Goal: Information Seeking & Learning: Learn about a topic

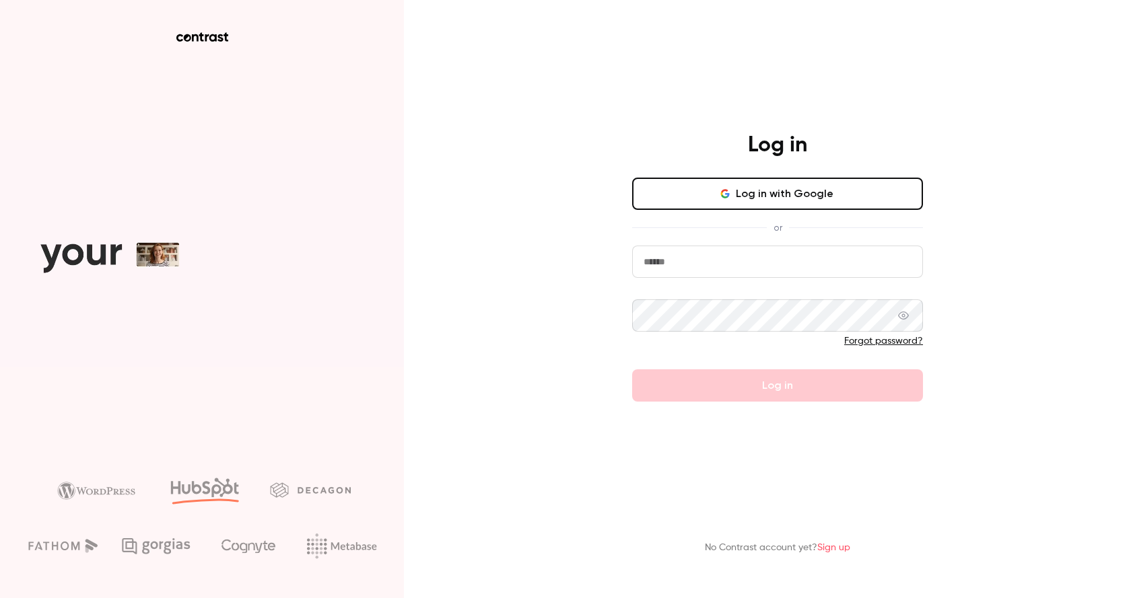
type input "**********"
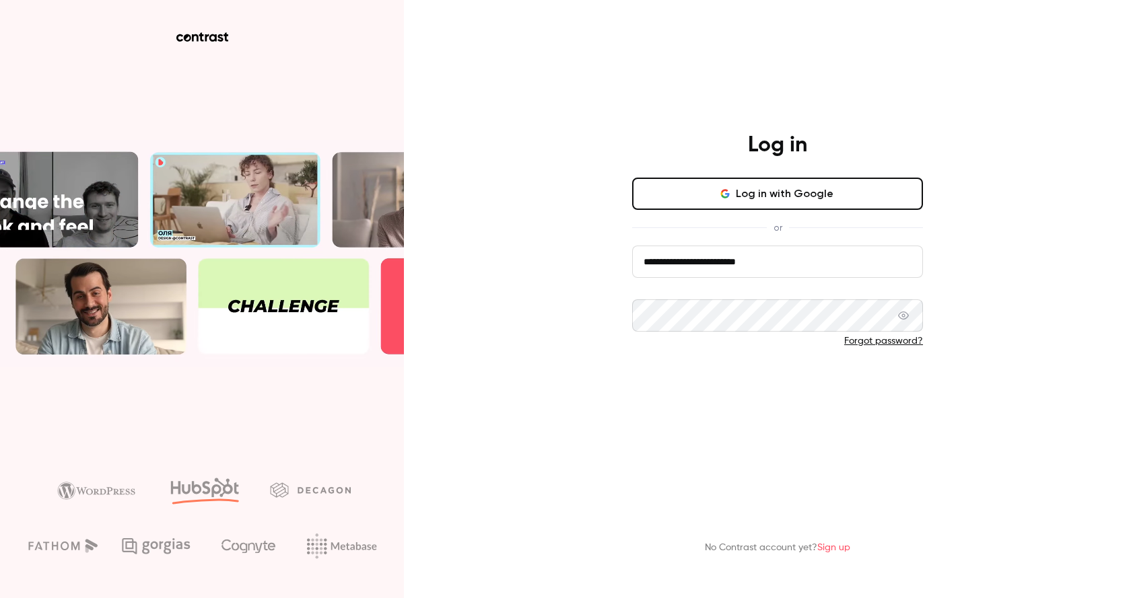
click at [792, 388] on form "**********" at bounding box center [777, 324] width 291 height 156
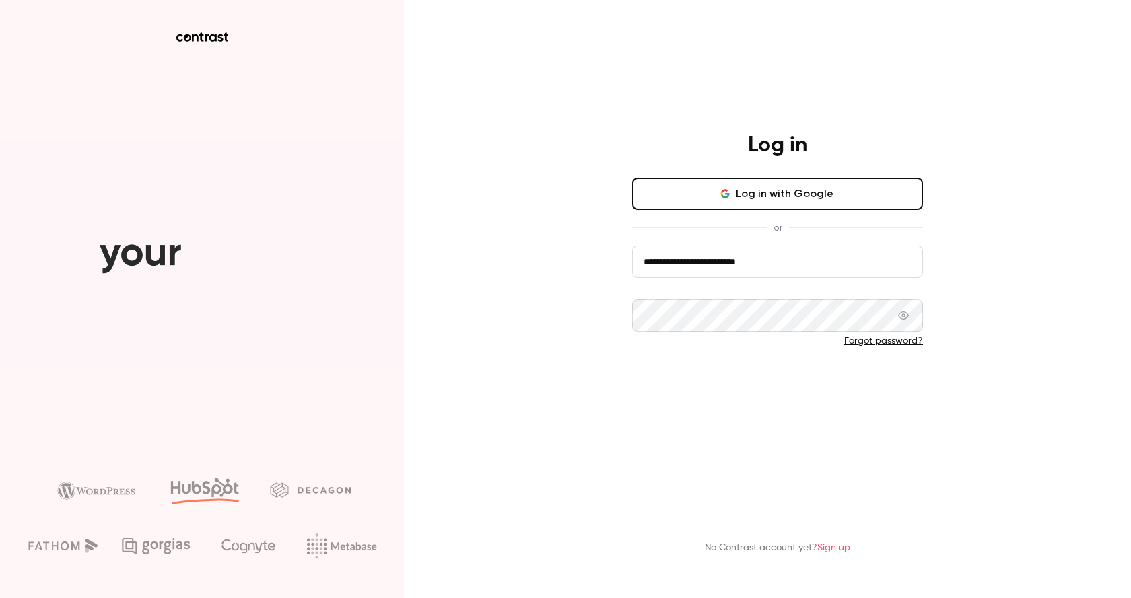
click at [777, 381] on button "Log in" at bounding box center [777, 386] width 291 height 32
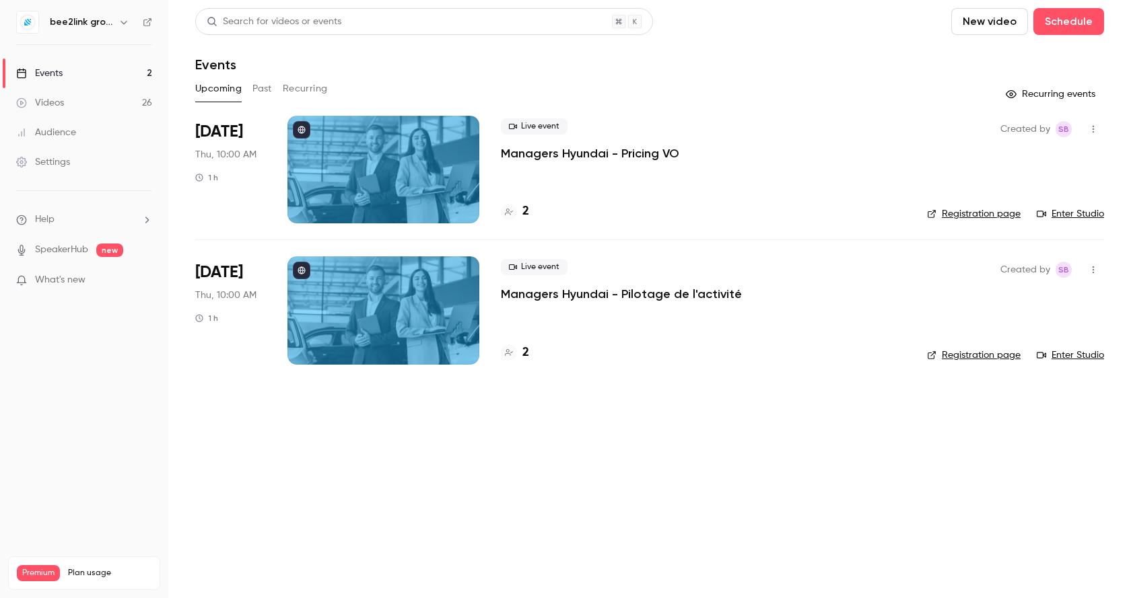
click at [257, 87] on button "Past" at bounding box center [262, 89] width 20 height 22
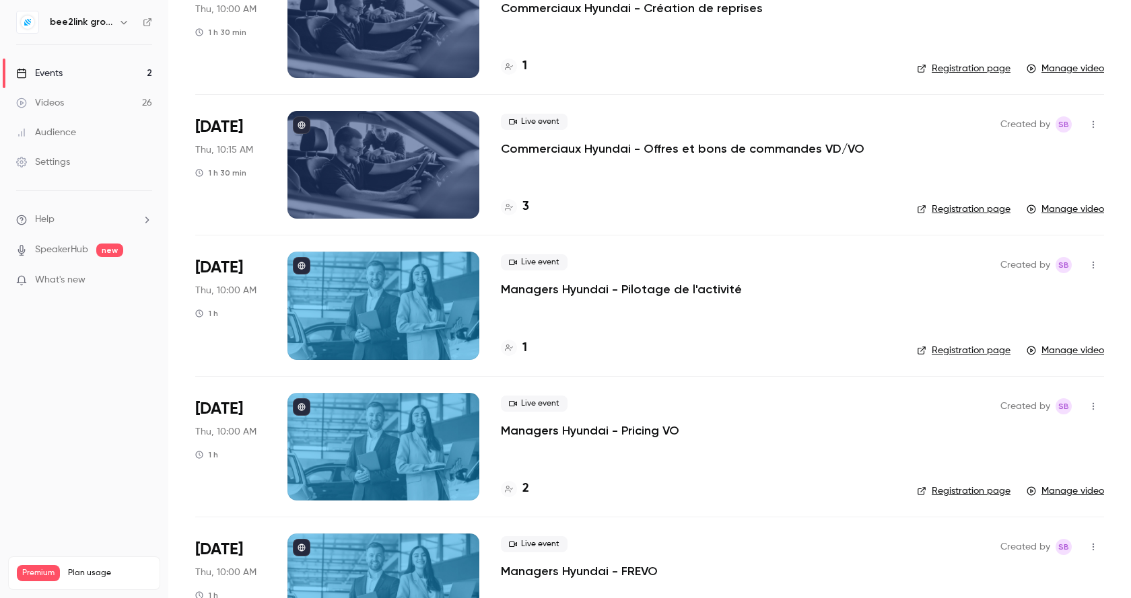
scroll to position [1481, 0]
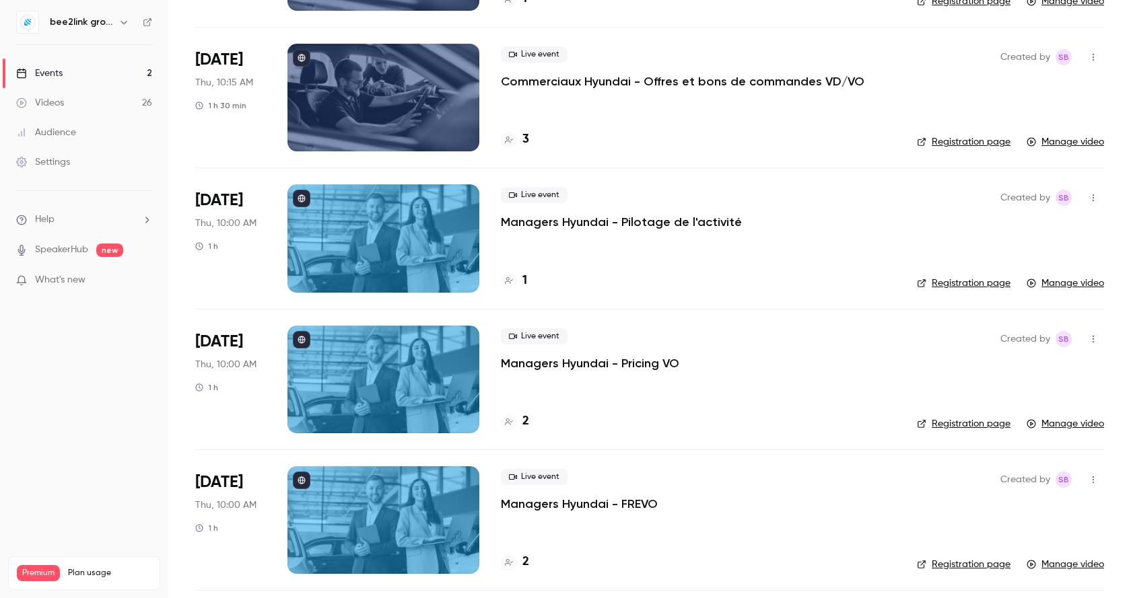
click at [398, 364] on div at bounding box center [383, 380] width 192 height 108
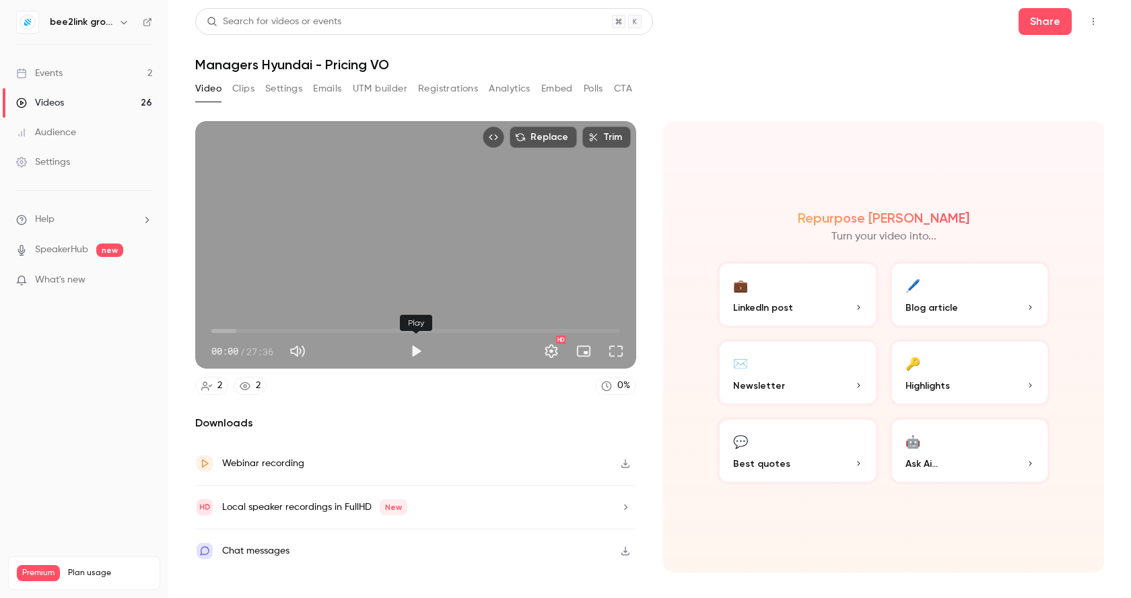
click at [415, 350] on button "Play" at bounding box center [415, 351] width 27 height 27
click at [619, 347] on button "Full screen" at bounding box center [615, 351] width 27 height 27
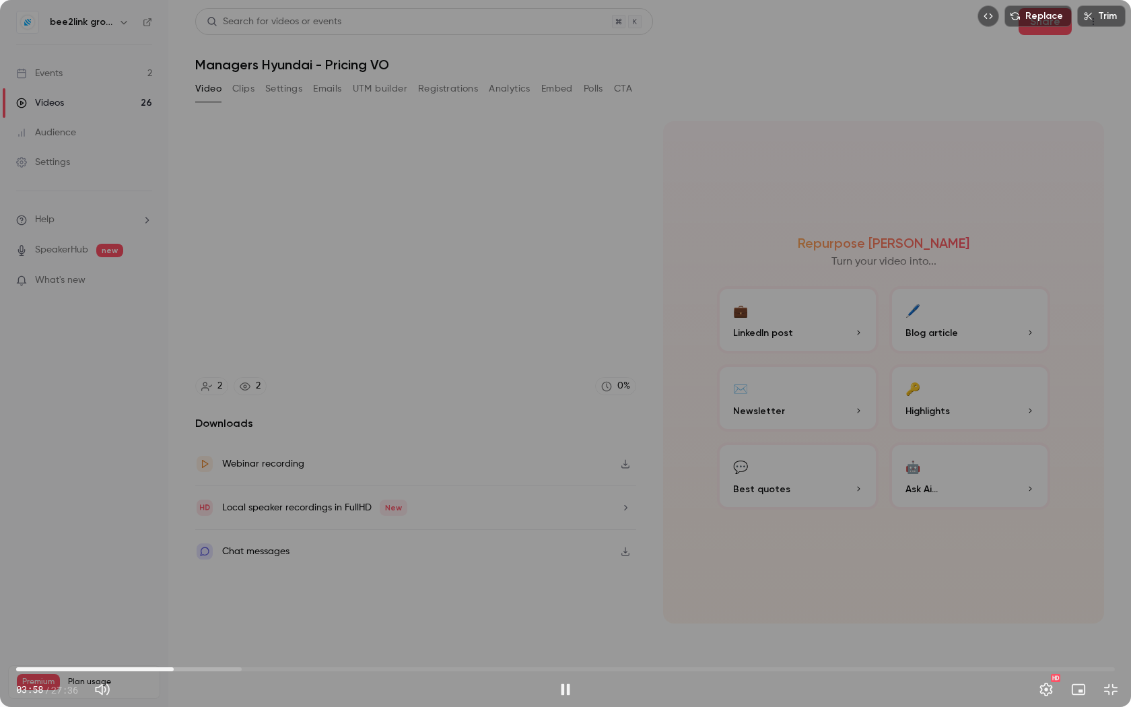
click at [328, 598] on span "03:58" at bounding box center [565, 669] width 1098 height 22
click at [643, 598] on span "07:51" at bounding box center [565, 669] width 1098 height 22
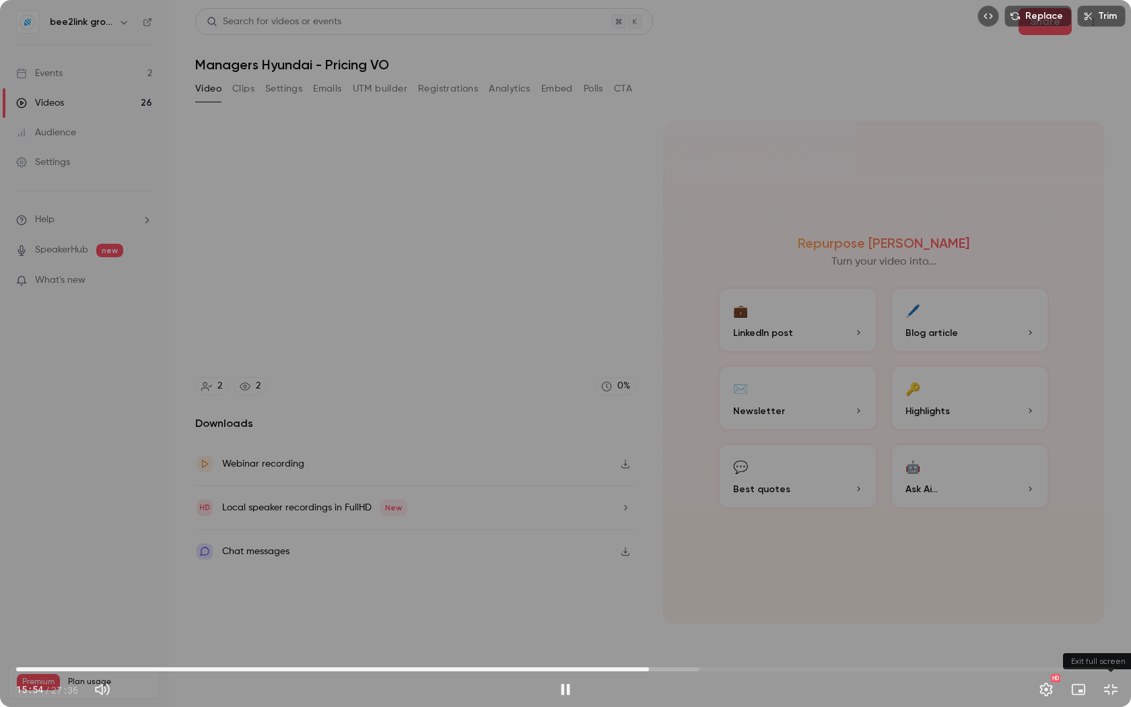
click at [1109, 598] on button "Exit full screen" at bounding box center [1110, 689] width 27 height 27
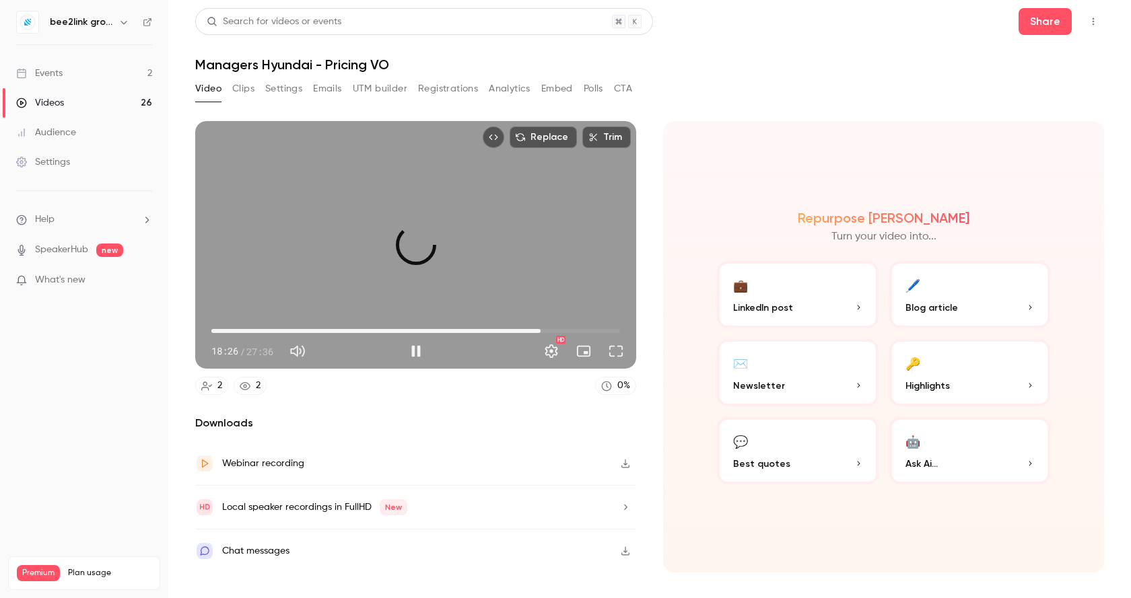
click at [540, 331] on span "22:14" at bounding box center [415, 331] width 409 height 22
click at [581, 330] on span "24:58" at bounding box center [415, 331] width 409 height 22
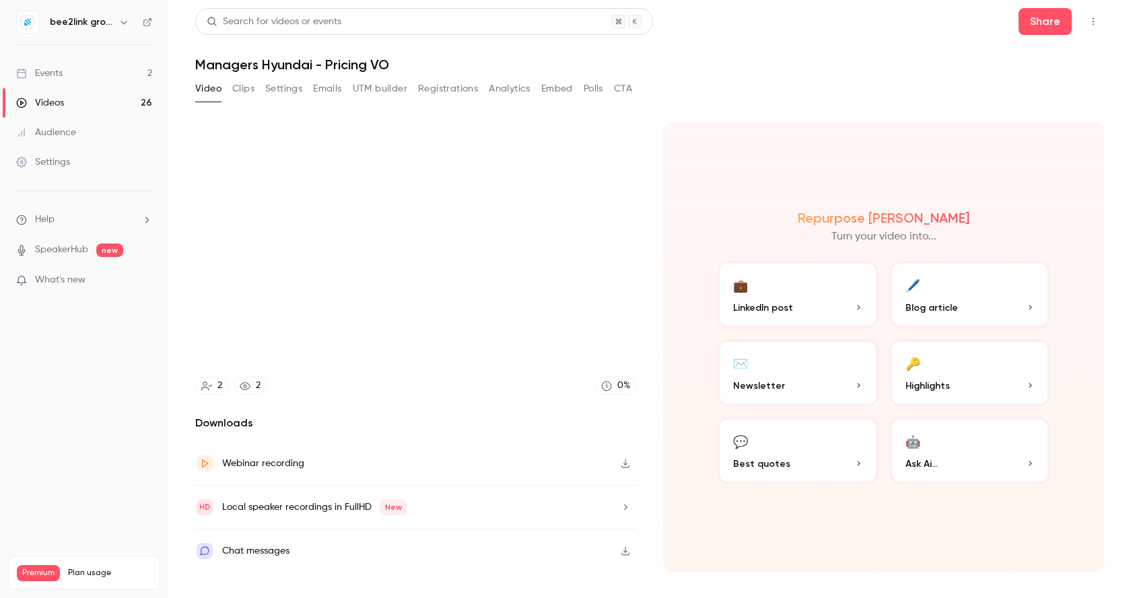
type input "******"
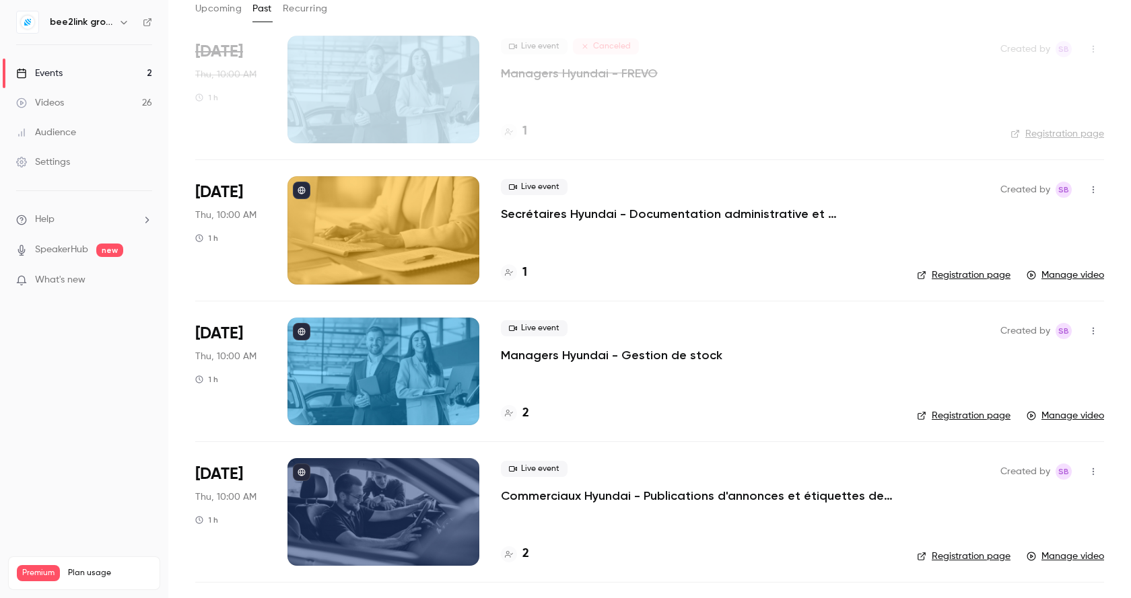
scroll to position [404, 0]
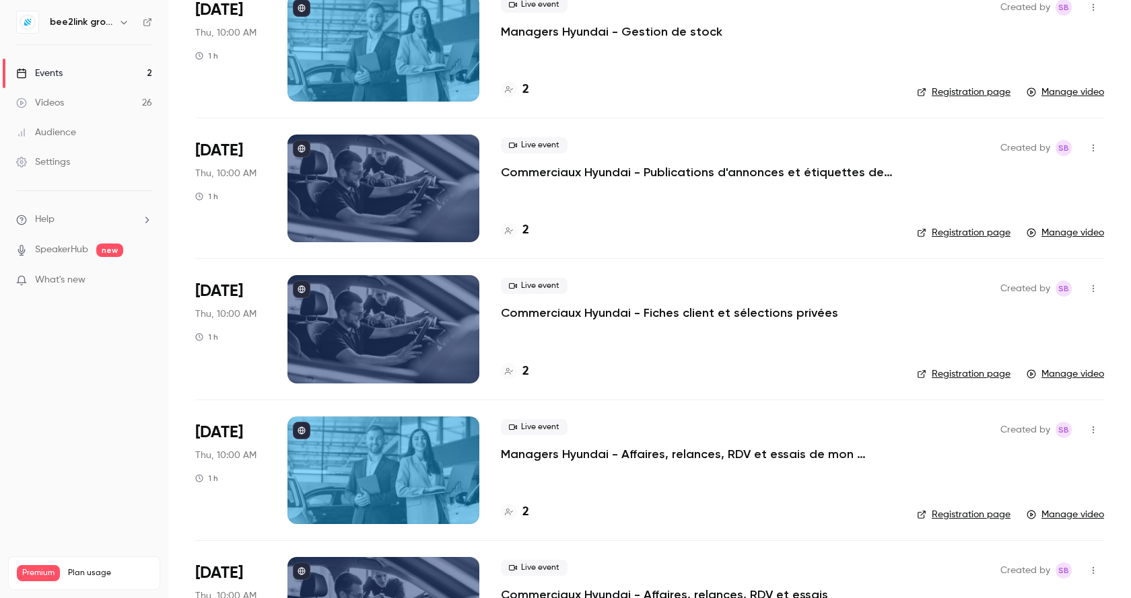
click at [395, 318] on div at bounding box center [383, 329] width 192 height 108
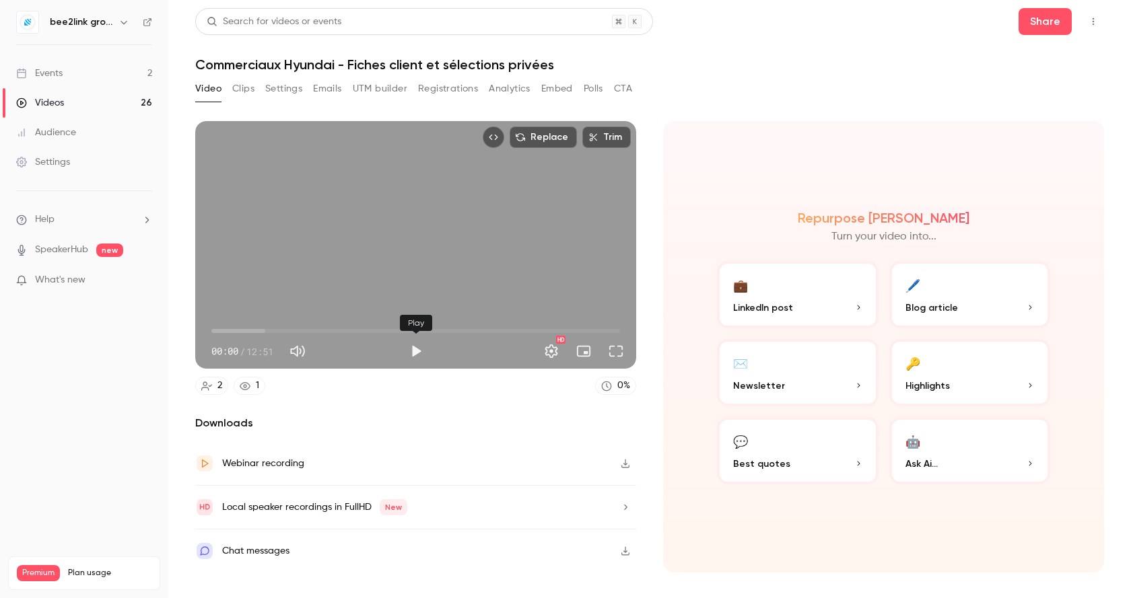
click at [417, 349] on button "Play" at bounding box center [415, 351] width 27 height 27
click at [291, 330] on span "00:19" at bounding box center [415, 331] width 409 height 22
click at [374, 330] on span "02:32" at bounding box center [415, 331] width 409 height 22
click at [474, 322] on span "05:18" at bounding box center [415, 331] width 409 height 22
click at [538, 328] on span "08:19" at bounding box center [415, 331] width 409 height 22
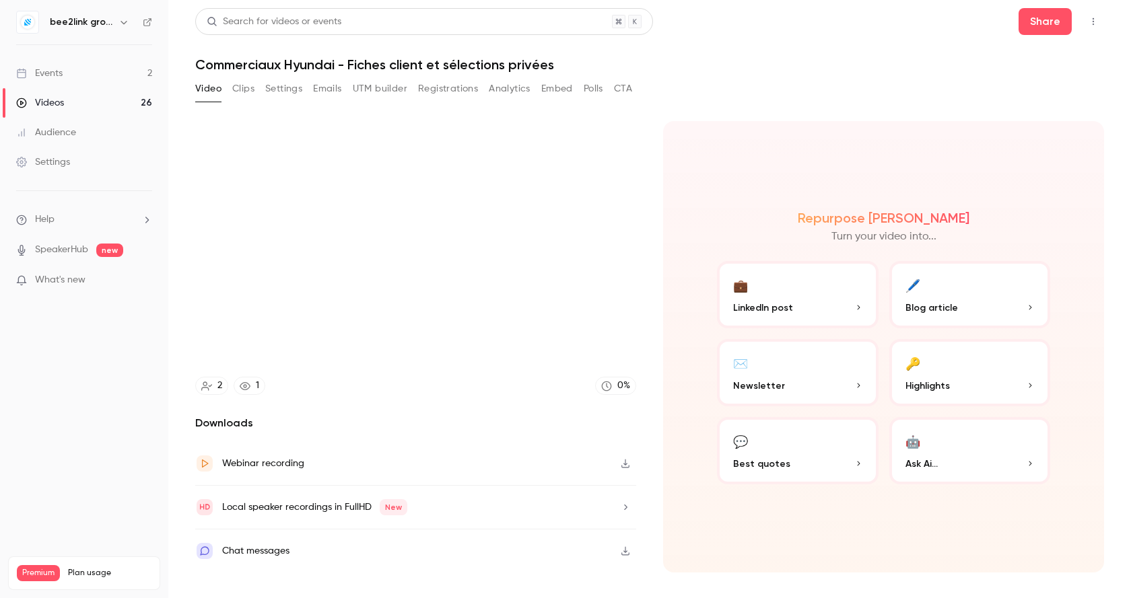
type input "*****"
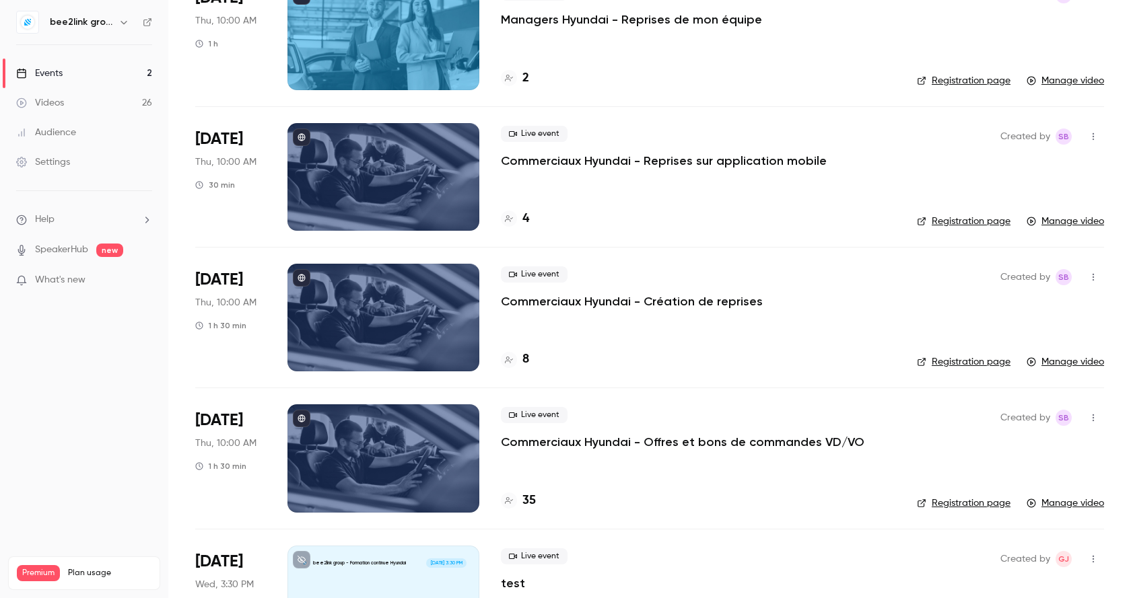
scroll to position [2915, 0]
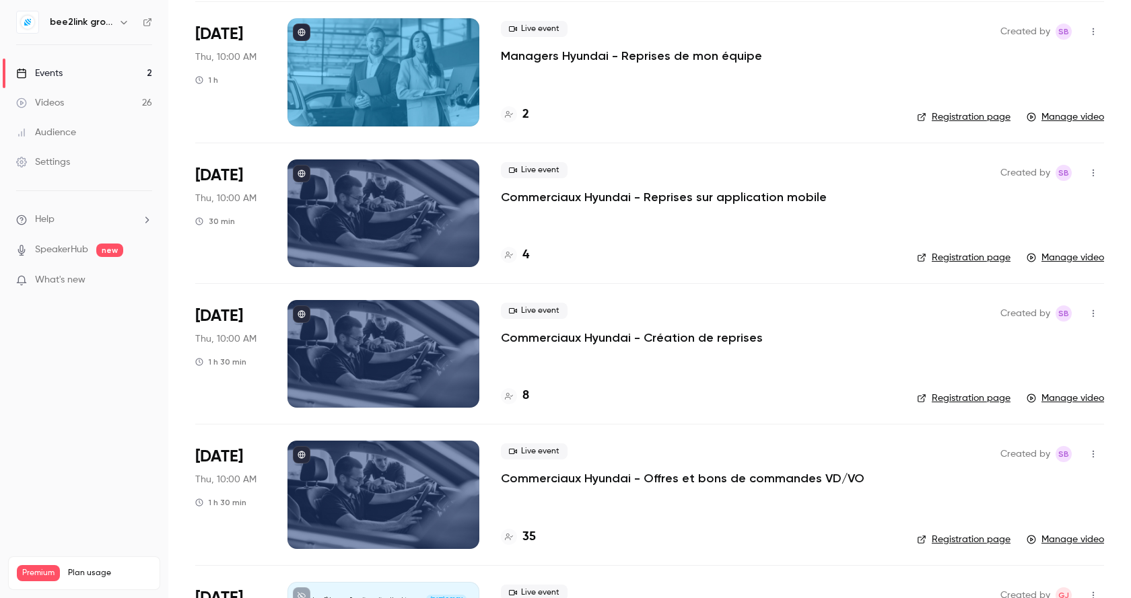
click at [391, 212] on div at bounding box center [383, 214] width 192 height 108
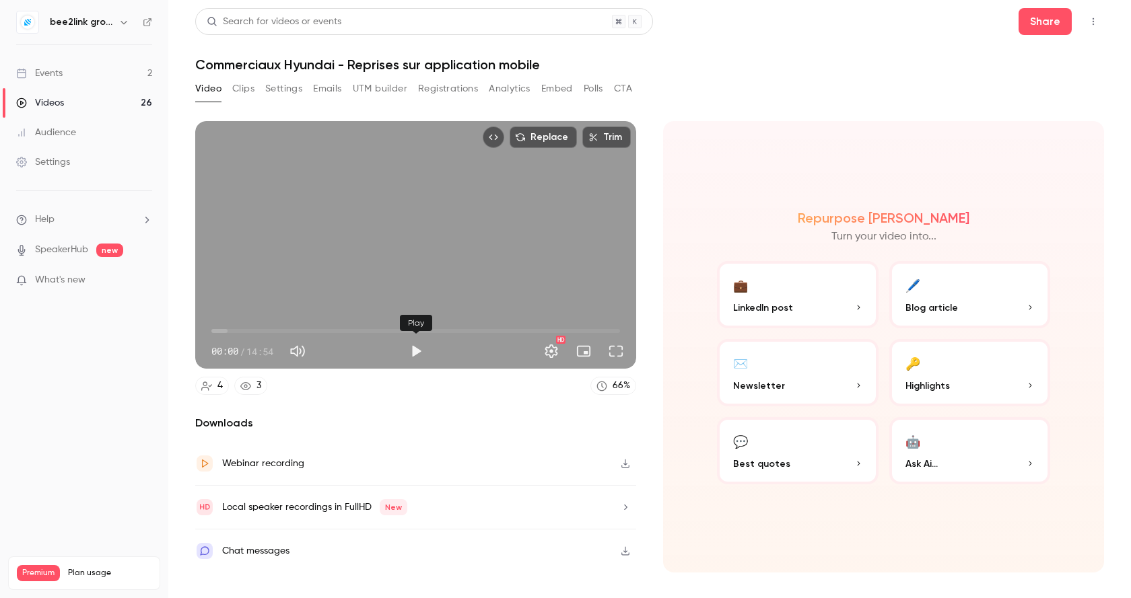
click at [417, 352] on button "Play" at bounding box center [415, 351] width 27 height 27
click at [413, 330] on span "00:07" at bounding box center [415, 331] width 409 height 22
click at [498, 330] on span "07:22" at bounding box center [415, 331] width 409 height 22
click at [533, 330] on span "10:30" at bounding box center [415, 331] width 409 height 22
click at [576, 328] on span "13:19" at bounding box center [415, 331] width 409 height 22
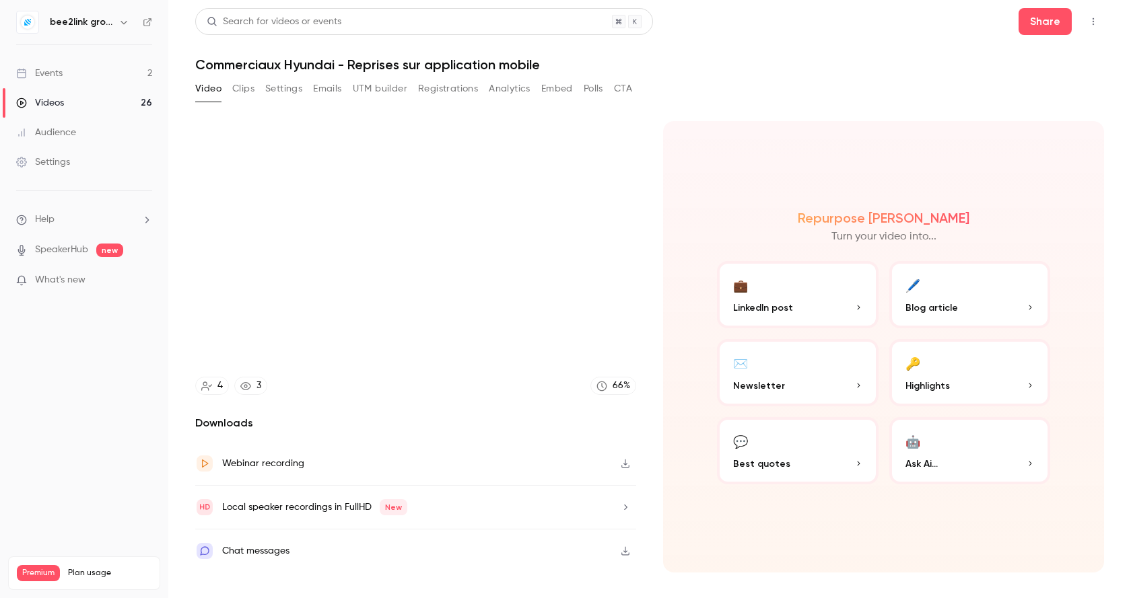
type input "*****"
click at [57, 73] on div "Events" at bounding box center [39, 73] width 46 height 13
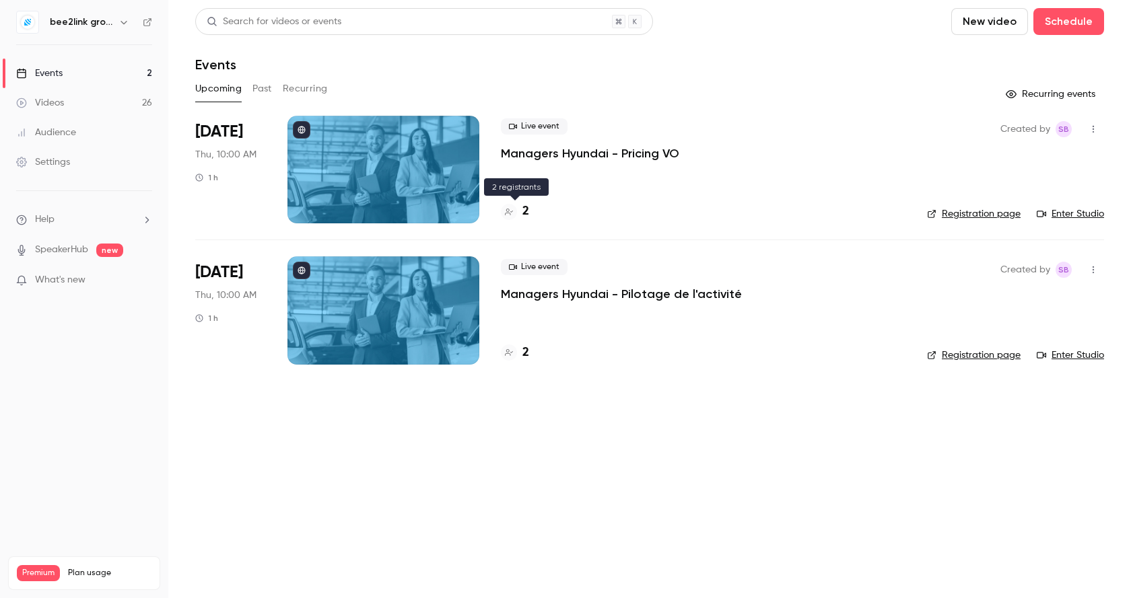
click at [528, 218] on h4 "2" at bounding box center [525, 212] width 7 height 18
